Goal: Task Accomplishment & Management: Complete application form

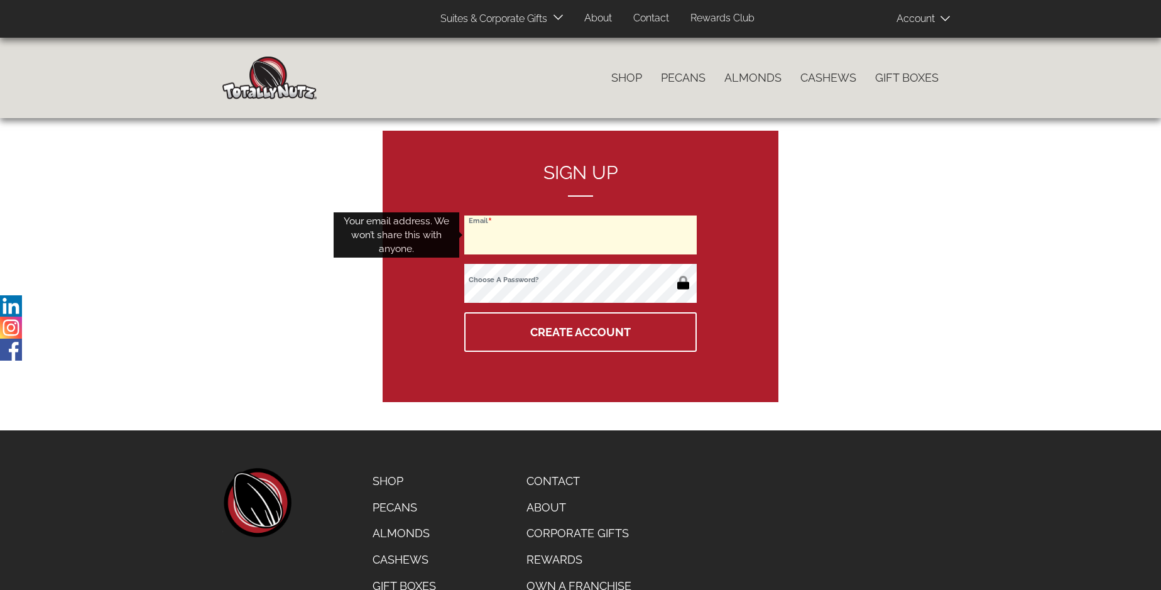
click at [581, 235] on input "Email" at bounding box center [580, 235] width 232 height 39
type input "[EMAIL_ADDRESS][DOMAIN_NAME]"
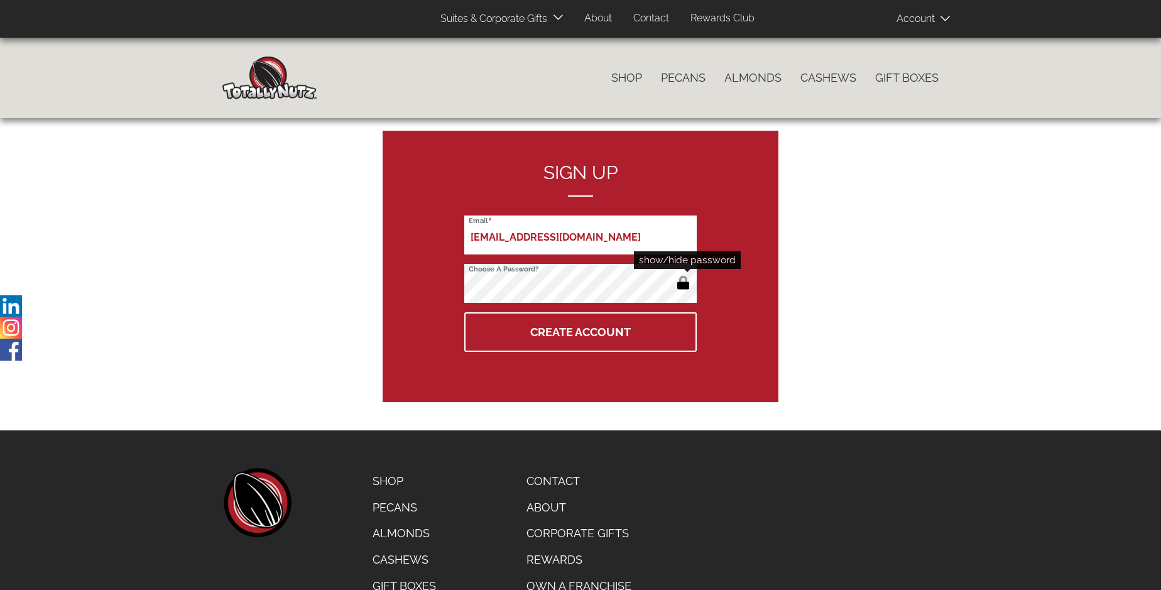
click at [683, 284] on button "button" at bounding box center [683, 284] width 21 height 20
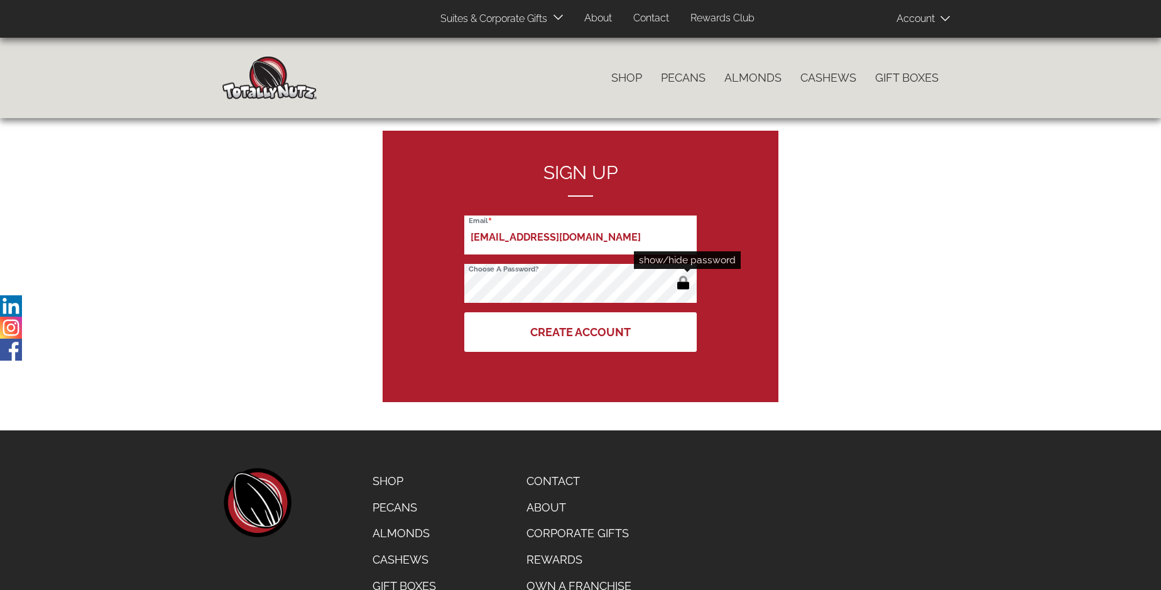
click at [581, 332] on button "Create Account" at bounding box center [580, 332] width 232 height 40
